Goal: Information Seeking & Learning: Learn about a topic

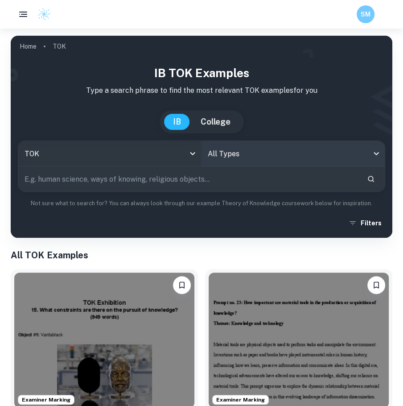
click at [274, 155] on body "We value your privacy We use cookies to enhance your browsing experience, serve…" at bounding box center [201, 232] width 403 height 406
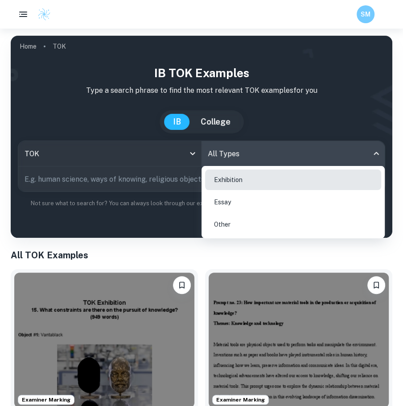
click at [268, 203] on li "Essay" at bounding box center [293, 202] width 176 height 21
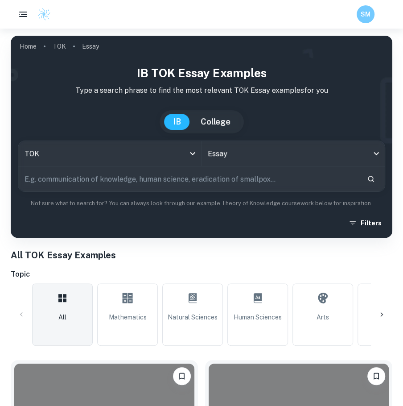
click at [116, 175] on input "text" at bounding box center [189, 178] width 342 height 25
type input "history and interpretation"
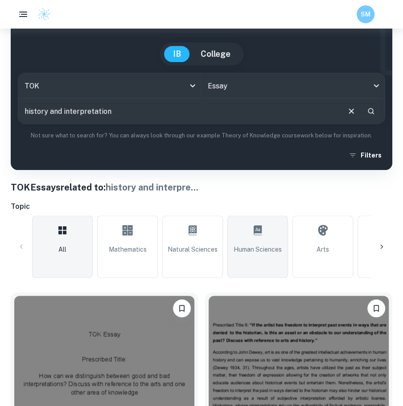
scroll to position [259, 0]
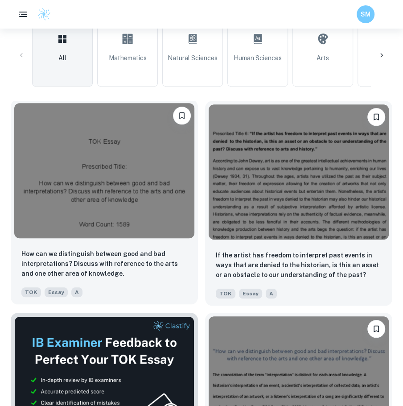
click at [149, 214] on img at bounding box center [104, 170] width 180 height 135
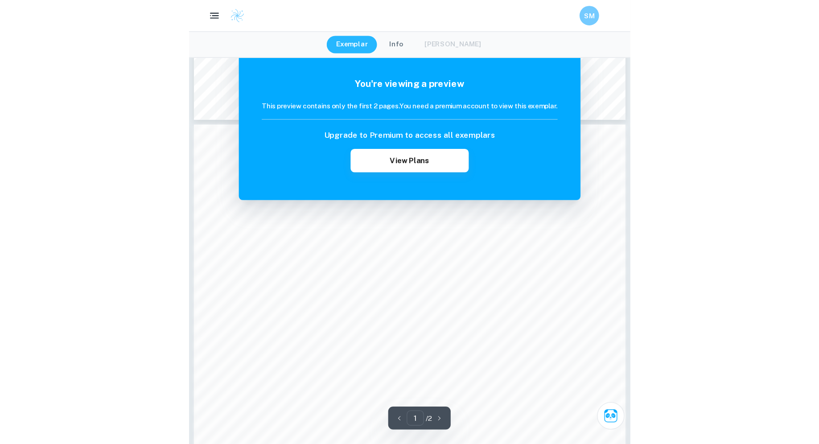
scroll to position [32, 0]
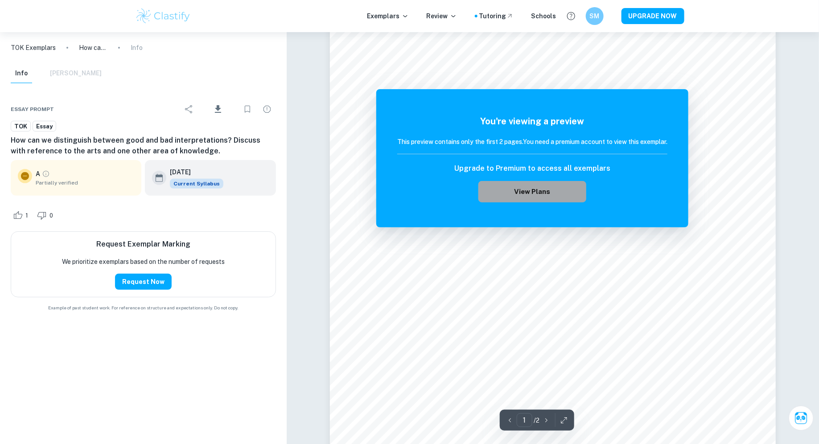
click at [403, 185] on button "View Plans" at bounding box center [533, 191] width 108 height 21
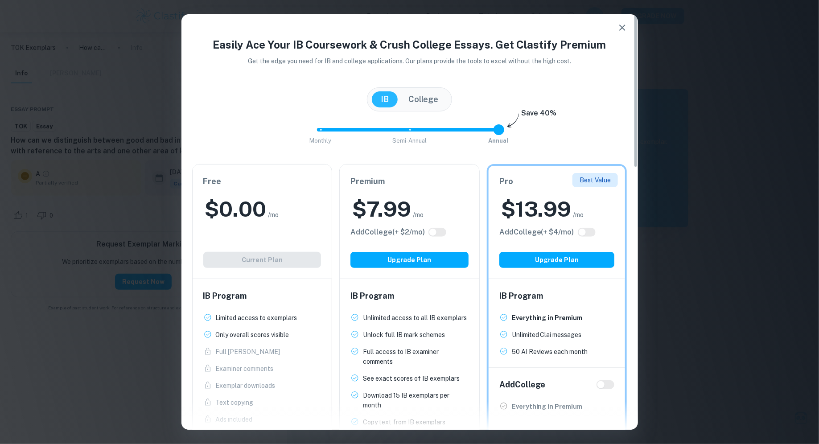
click at [318, 227] on div "Free $ 0.00 /mo Add College (+ $ 2 /mo) Current Plan" at bounding box center [263, 222] width 140 height 114
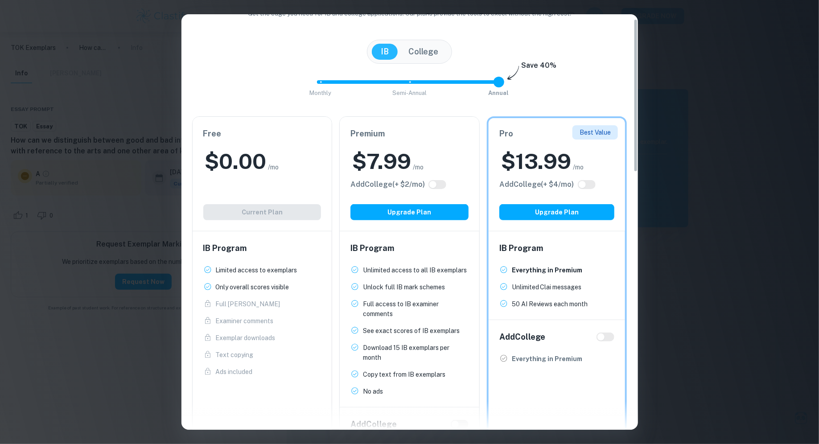
scroll to position [0, 0]
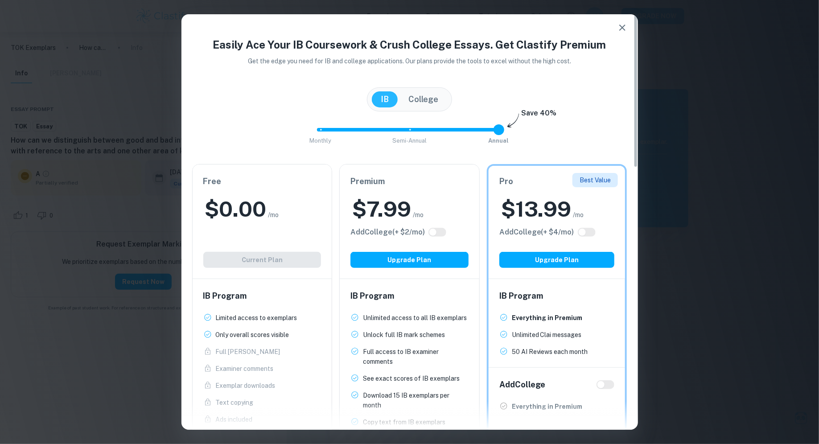
click at [403, 21] on button "button" at bounding box center [623, 28] width 18 height 18
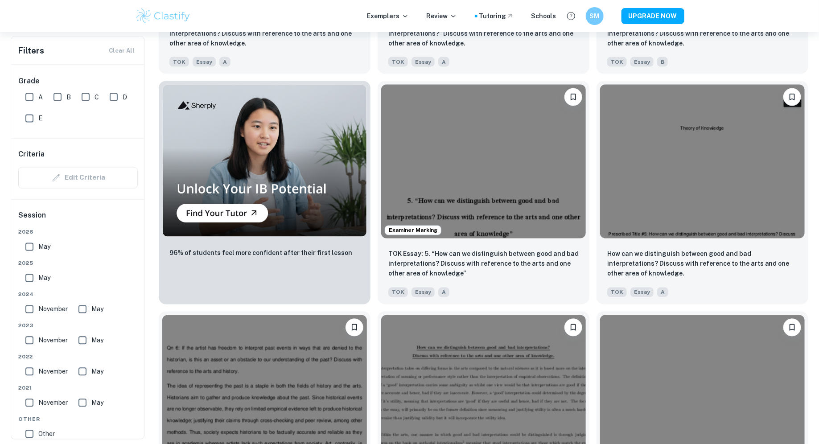
scroll to position [708, 0]
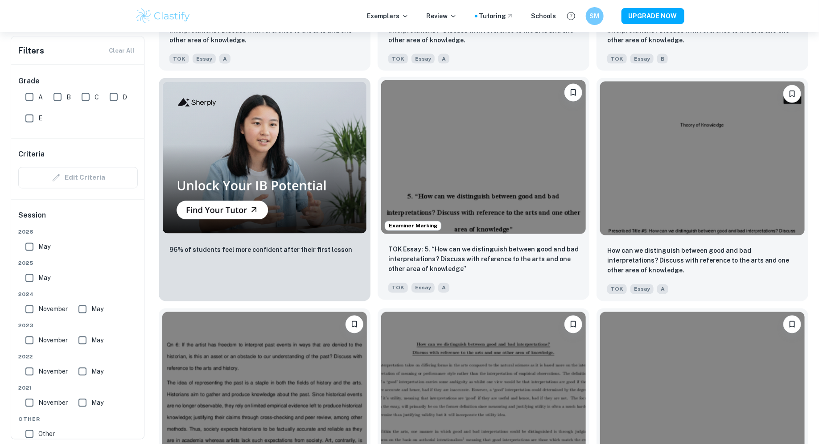
click at [403, 204] on img at bounding box center [483, 156] width 205 height 153
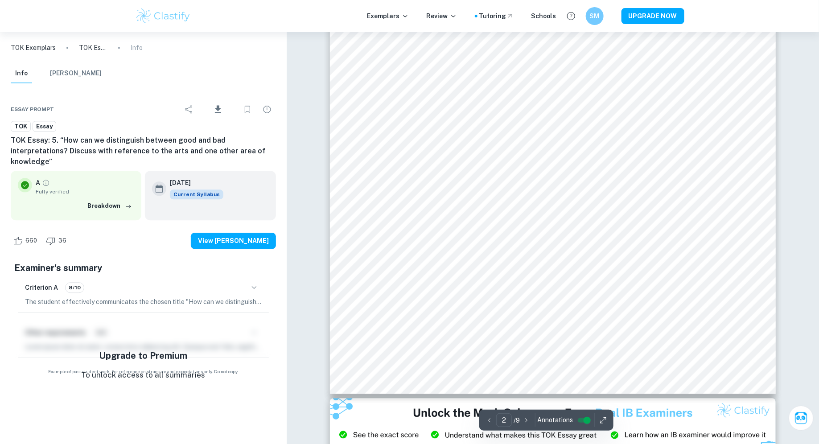
scroll to position [883, 0]
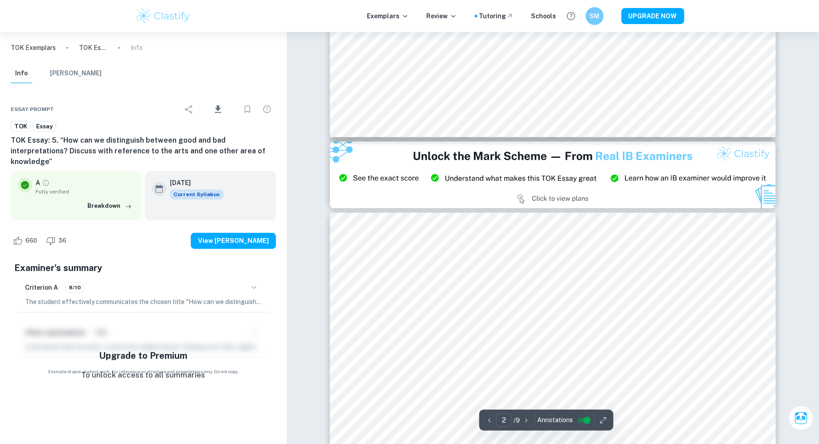
type input "3"
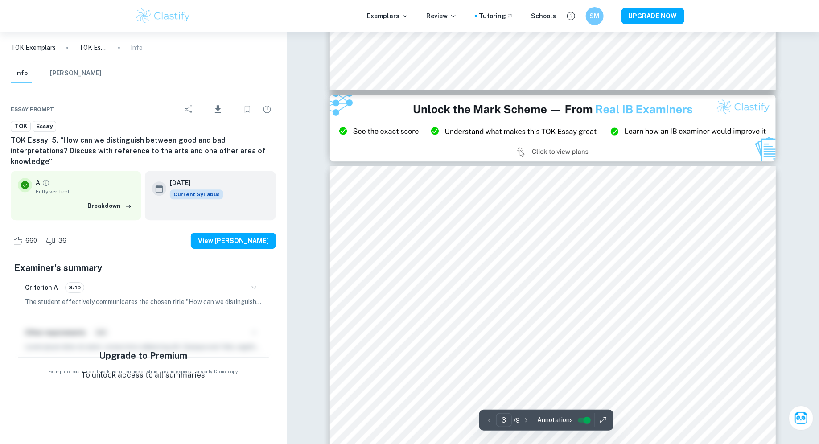
scroll to position [1194, 0]
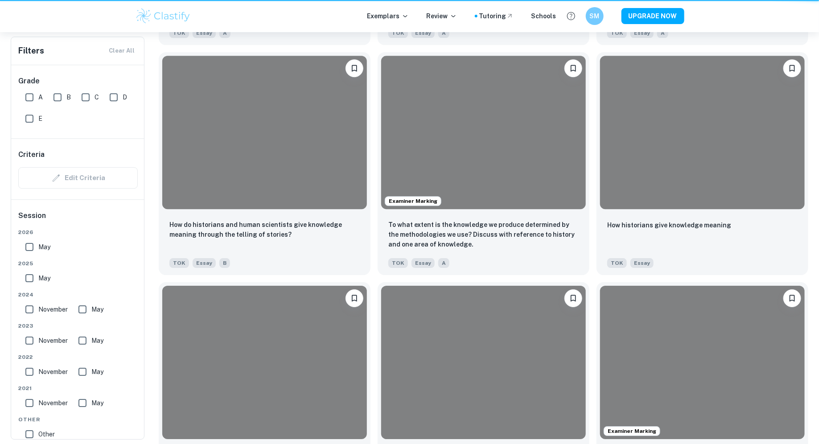
scroll to position [708, 0]
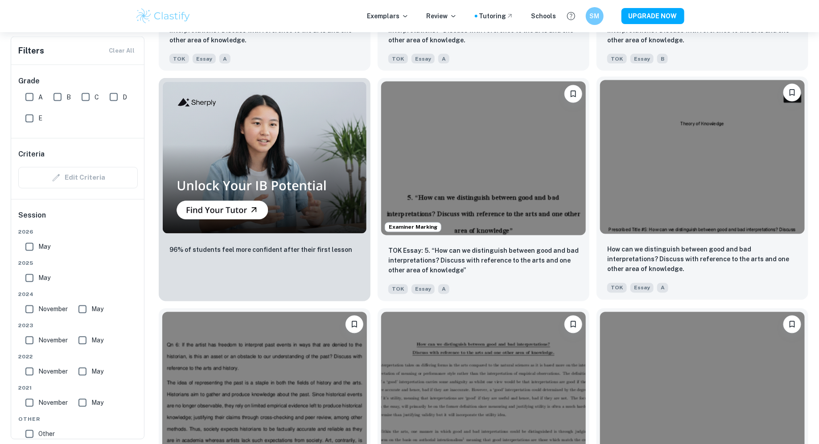
click at [403, 198] on img at bounding box center [702, 156] width 205 height 153
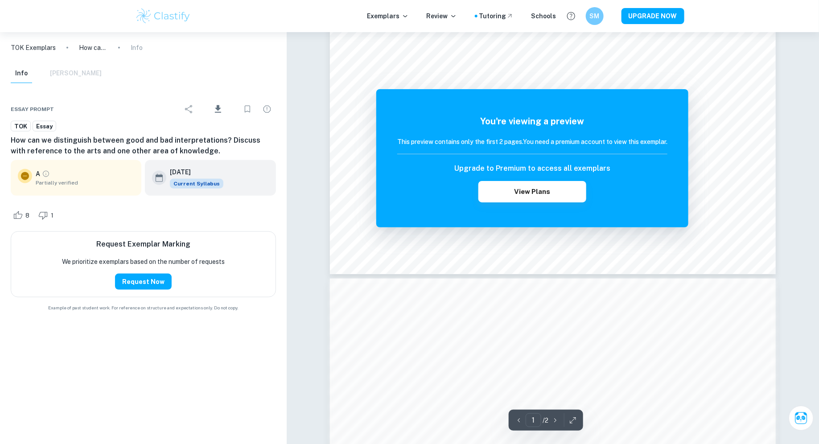
scroll to position [347, 0]
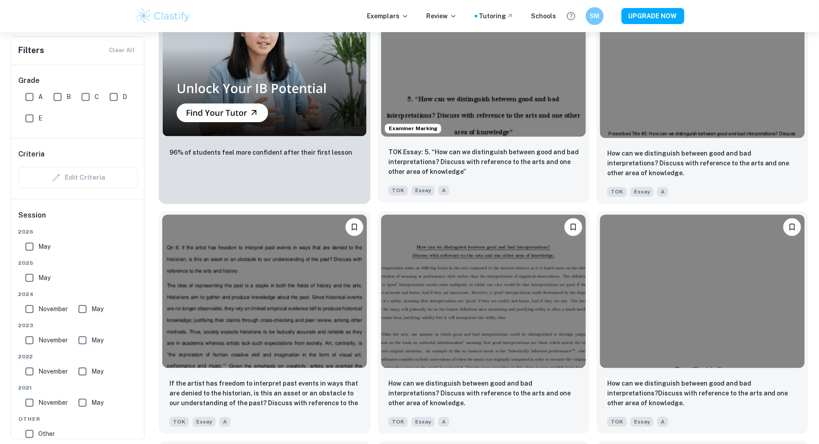
scroll to position [959, 0]
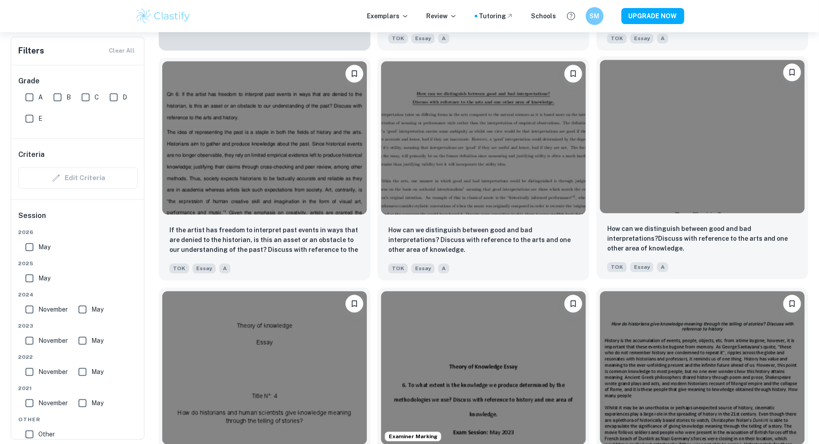
click at [403, 198] on img at bounding box center [702, 136] width 205 height 153
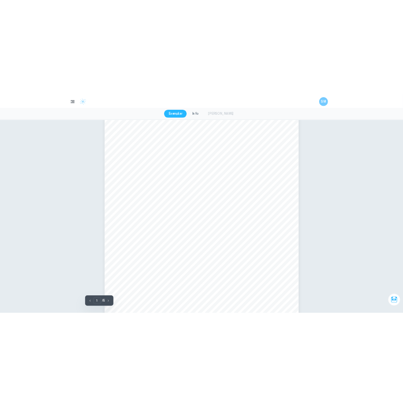
scroll to position [223, 0]
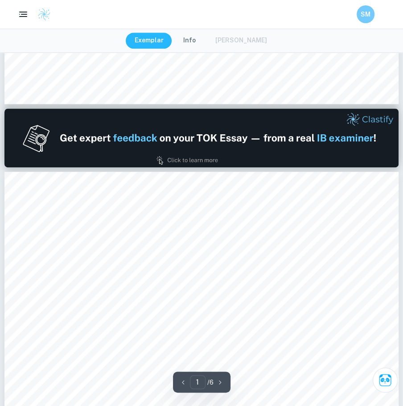
type input "2"
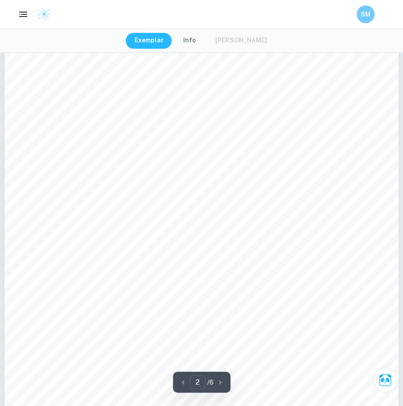
scroll to position [688, 0]
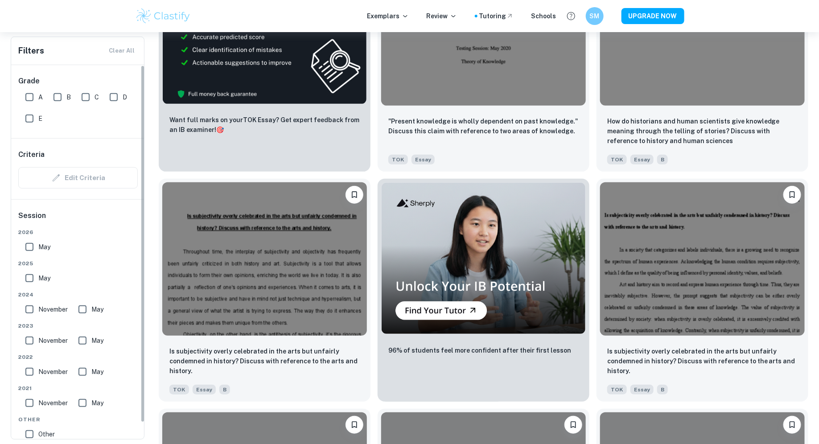
scroll to position [17, 0]
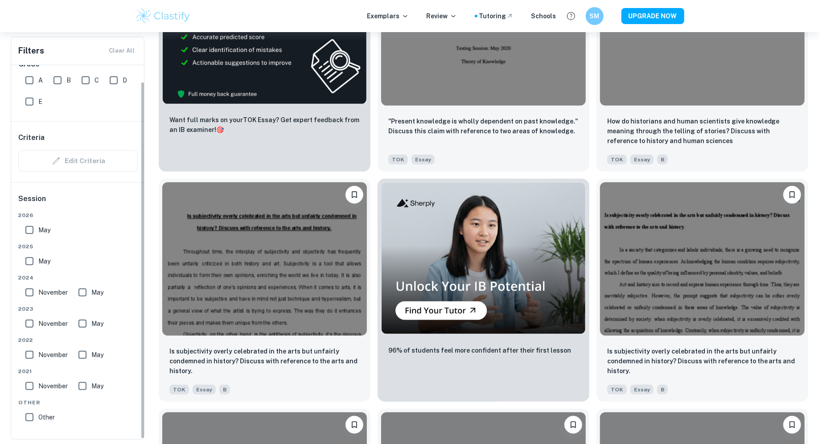
click at [31, 81] on input "A" at bounding box center [30, 80] width 18 height 18
checkbox input "true"
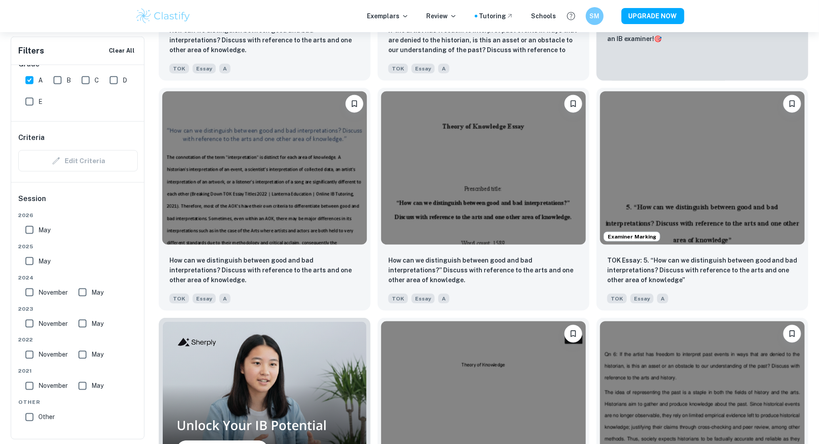
scroll to position [0, 0]
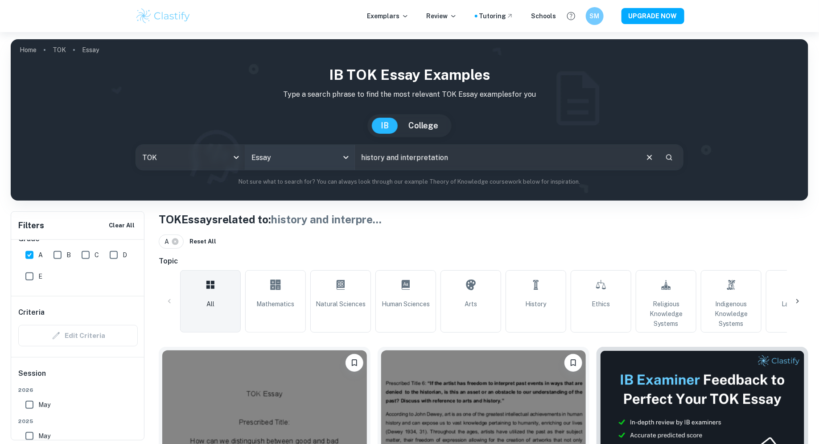
drag, startPoint x: 399, startPoint y: 157, endPoint x: 339, endPoint y: 157, distance: 60.2
click at [339, 157] on div "TOK tok Essay Essay history and interpretation ​" at bounding box center [410, 158] width 549 height 26
type input "interpretation"
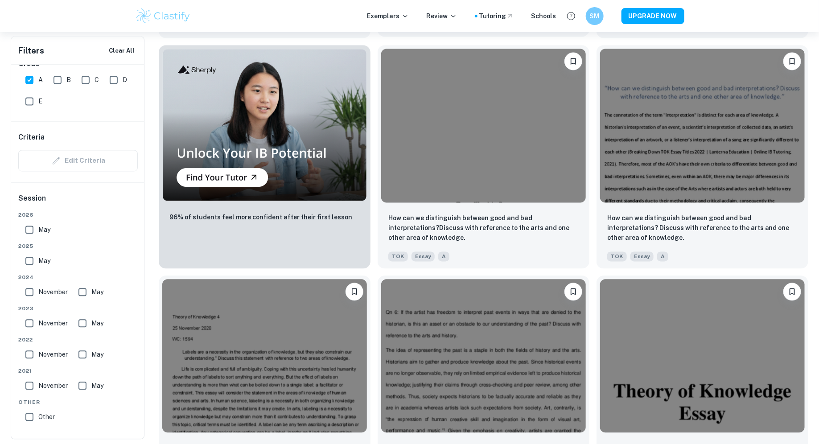
scroll to position [780, 0]
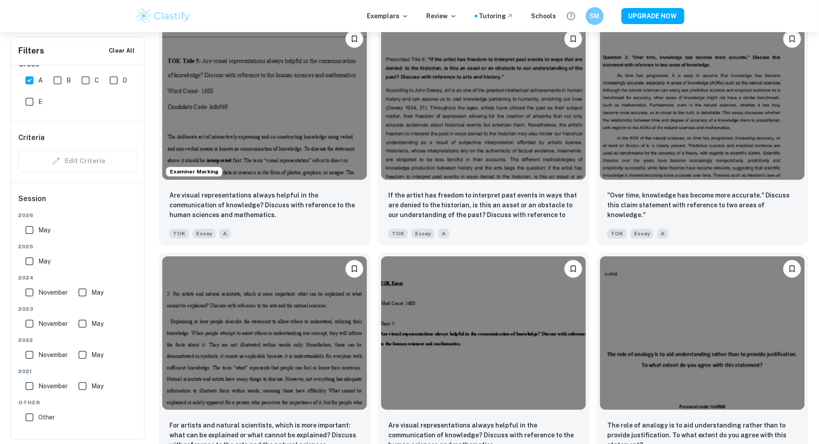
scroll to position [1247, 0]
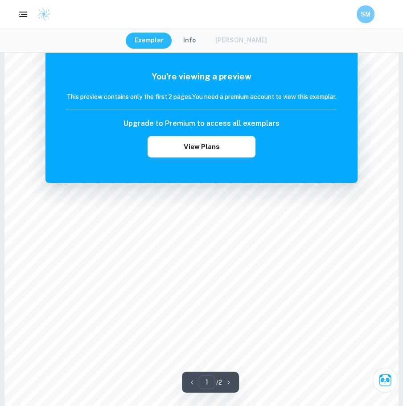
scroll to position [84, 0]
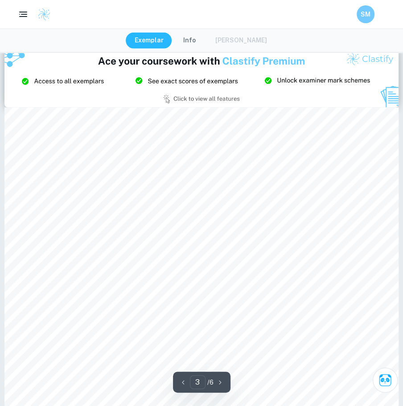
scroll to position [1178, 0]
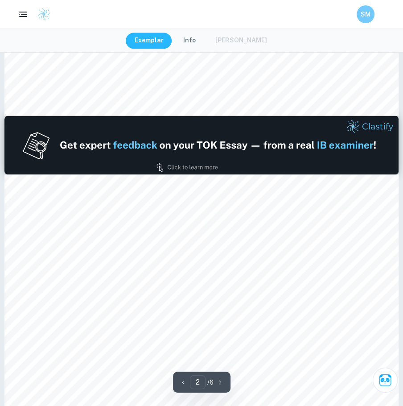
type input "1"
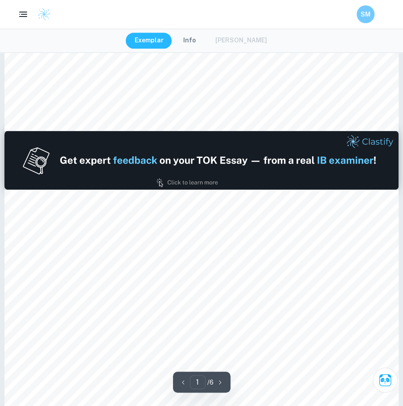
scroll to position [476, 0]
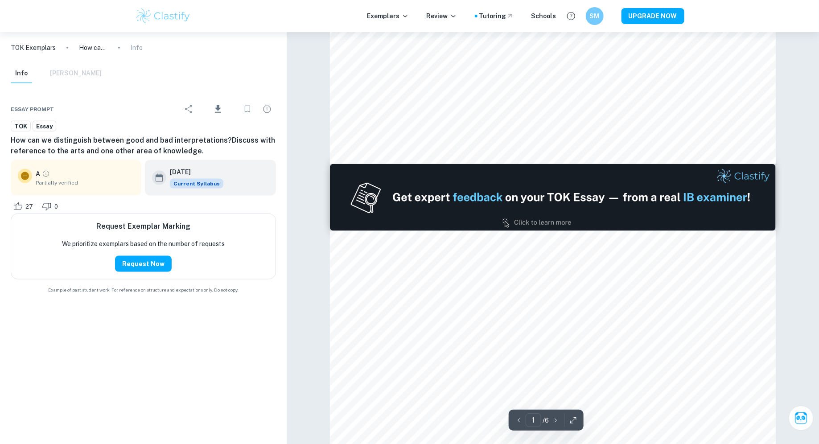
type input "2"
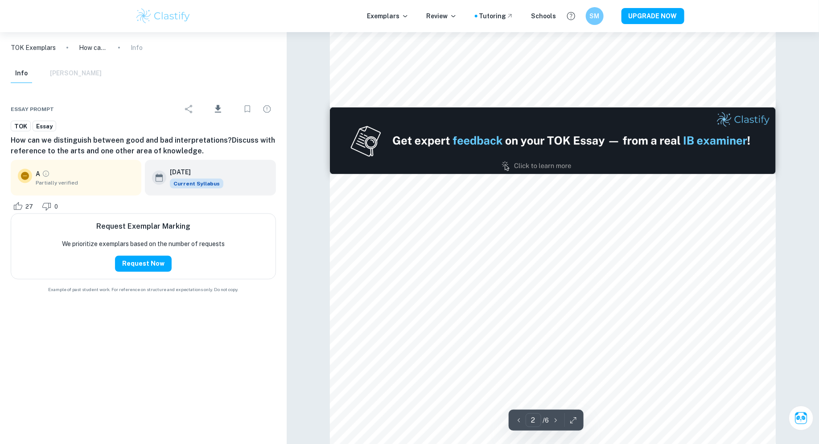
scroll to position [560, 0]
